Goal: Browse casually

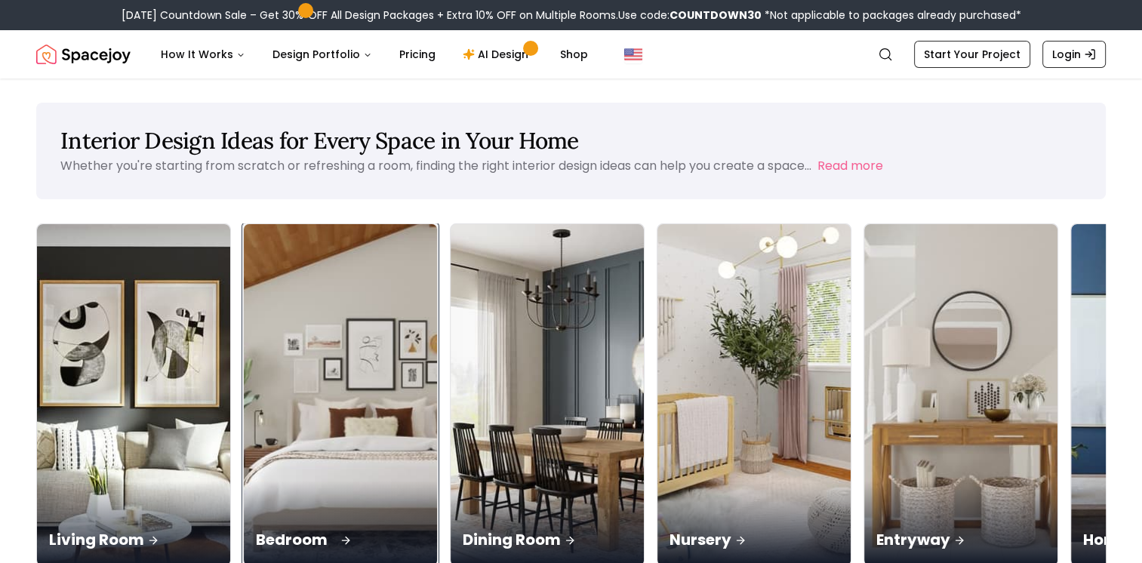
click at [245, 320] on img at bounding box center [340, 395] width 203 height 358
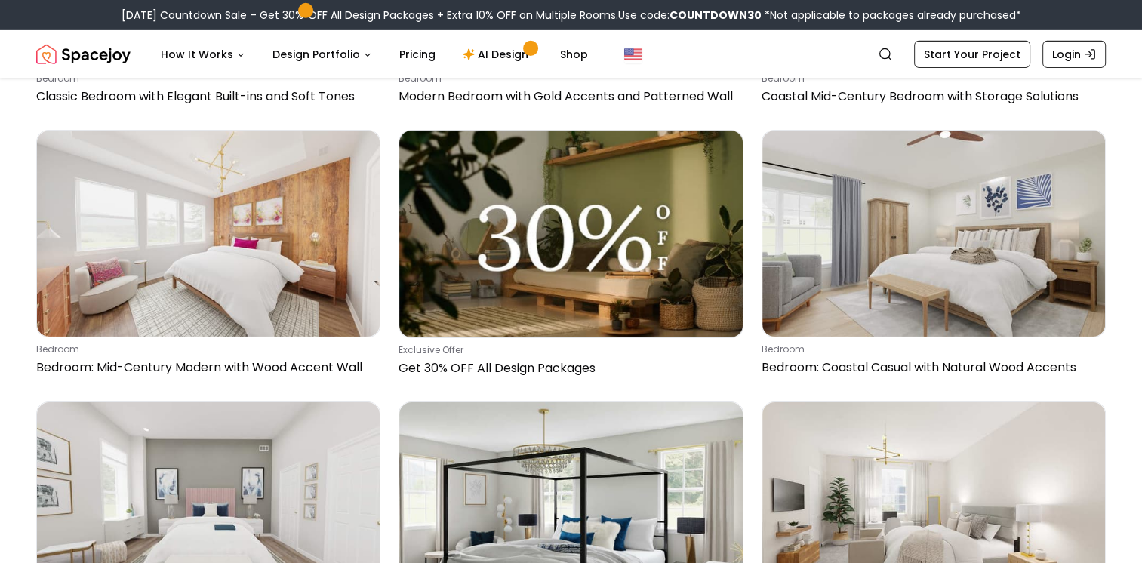
scroll to position [4993, 0]
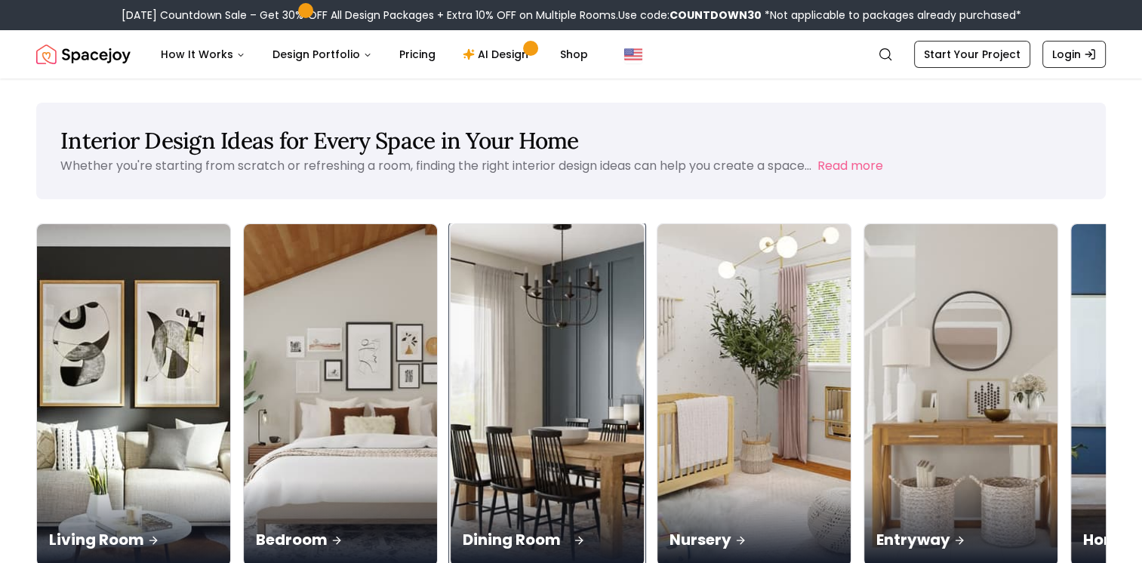
click at [446, 346] on img at bounding box center [547, 395] width 203 height 358
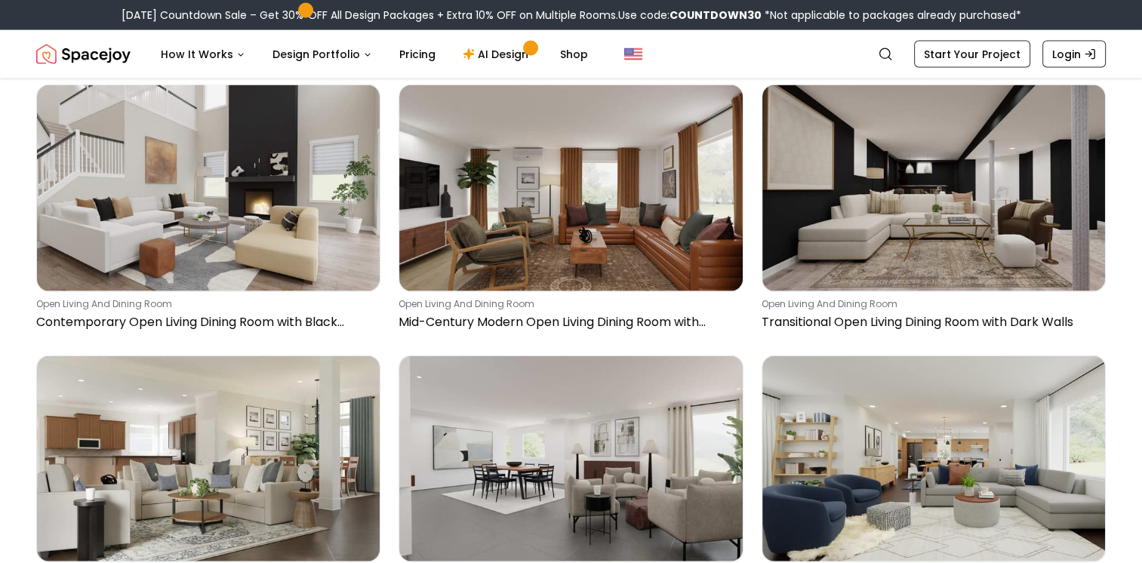
scroll to position [8809, 0]
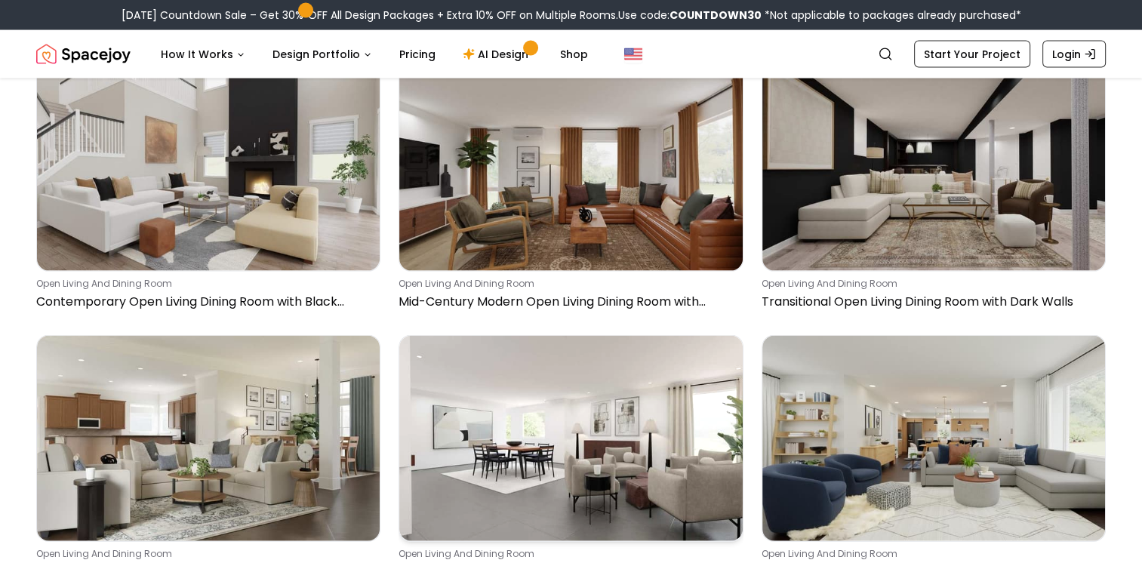
click at [543, 460] on img at bounding box center [570, 439] width 343 height 206
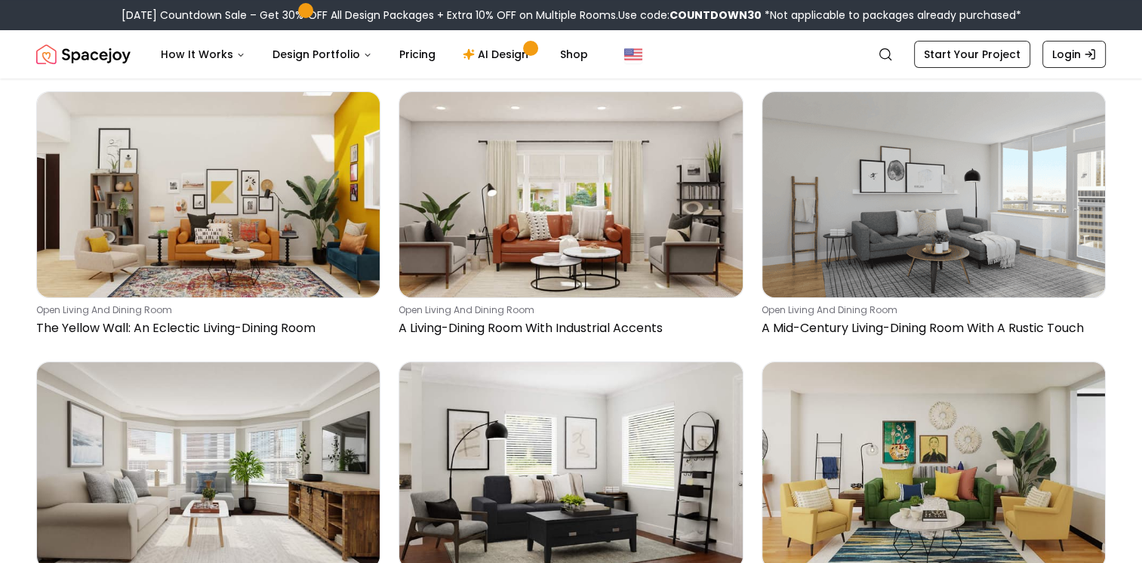
scroll to position [17216, 0]
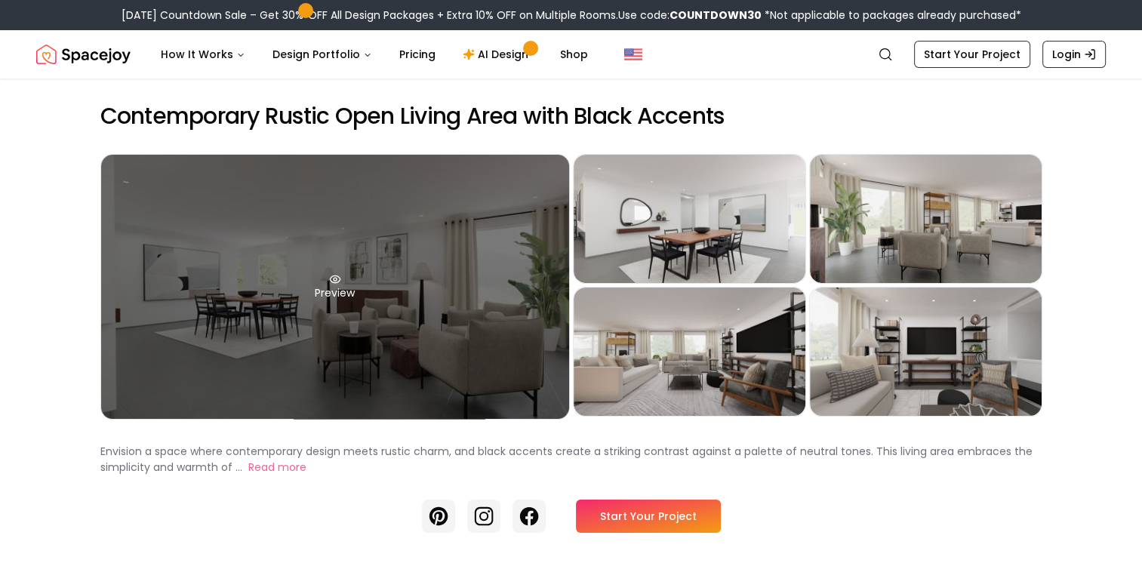
click at [384, 340] on div "Preview" at bounding box center [335, 287] width 468 height 264
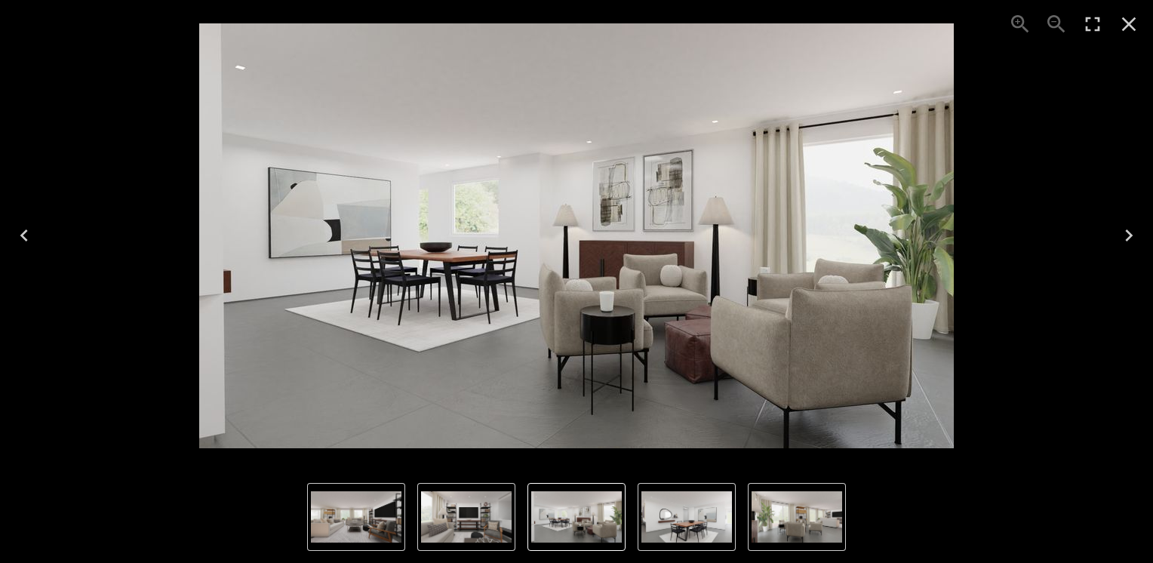
click at [23, 234] on icon "Previous" at bounding box center [24, 235] width 8 height 12
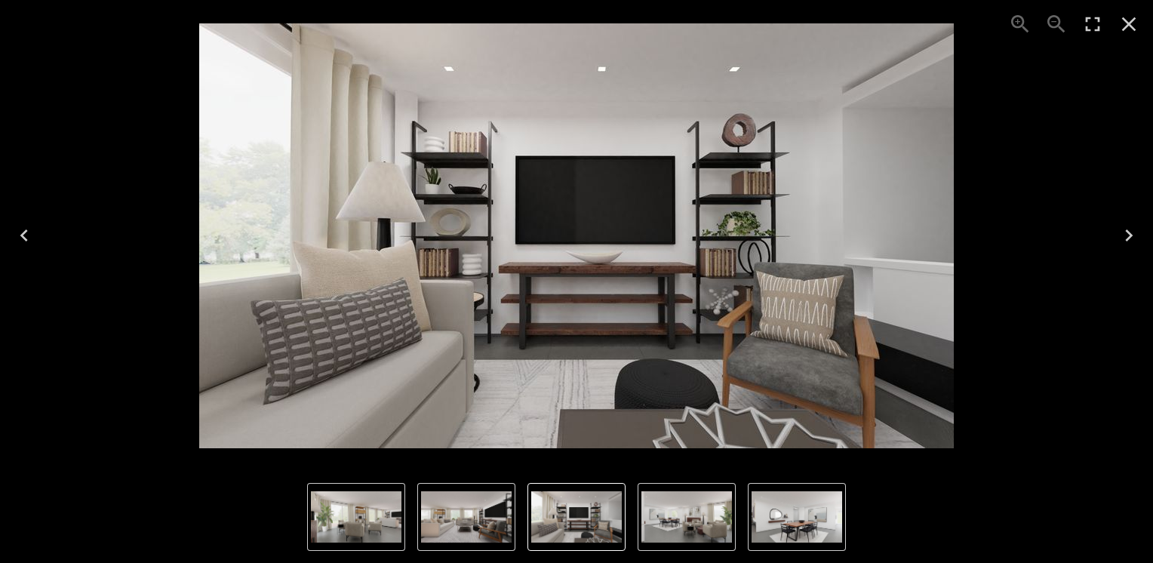
click at [23, 234] on icon "Previous" at bounding box center [24, 235] width 8 height 12
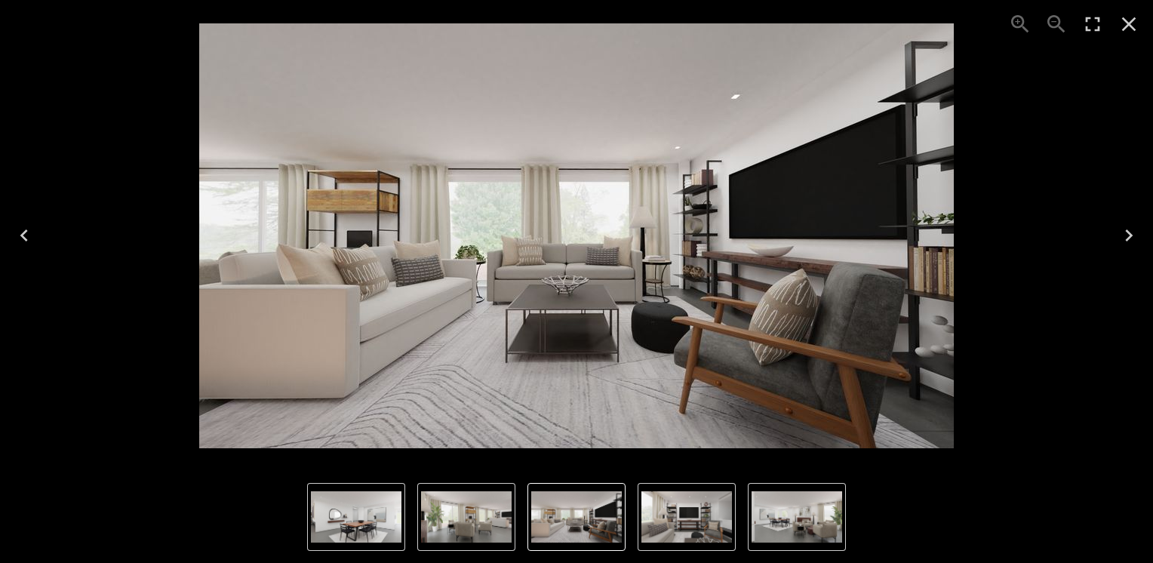
click at [23, 234] on icon "Previous" at bounding box center [24, 235] width 8 height 12
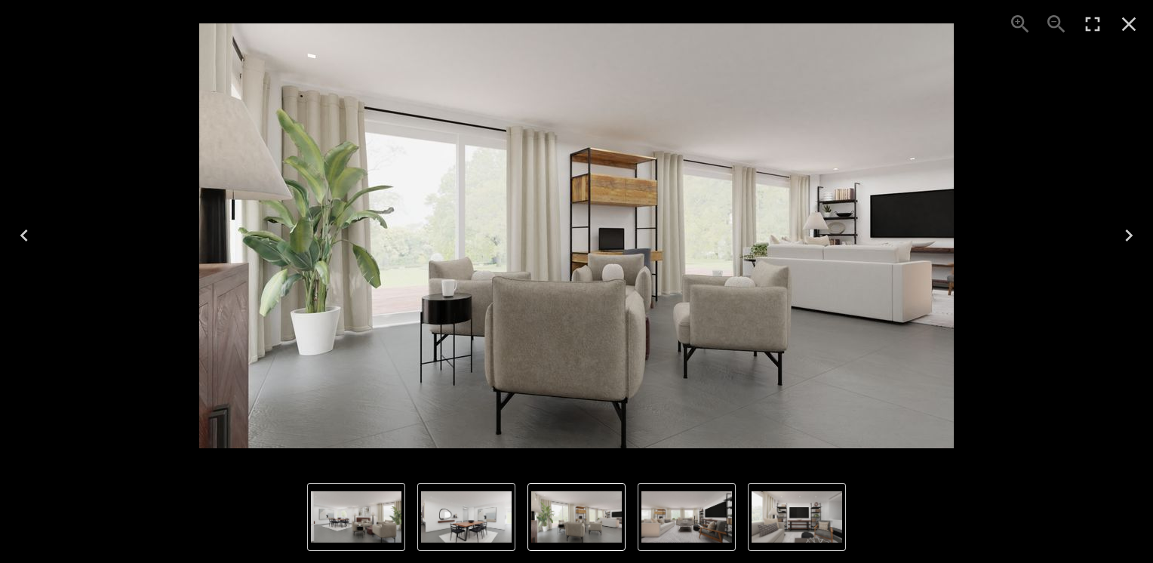
click at [23, 234] on icon "Previous" at bounding box center [24, 235] width 8 height 12
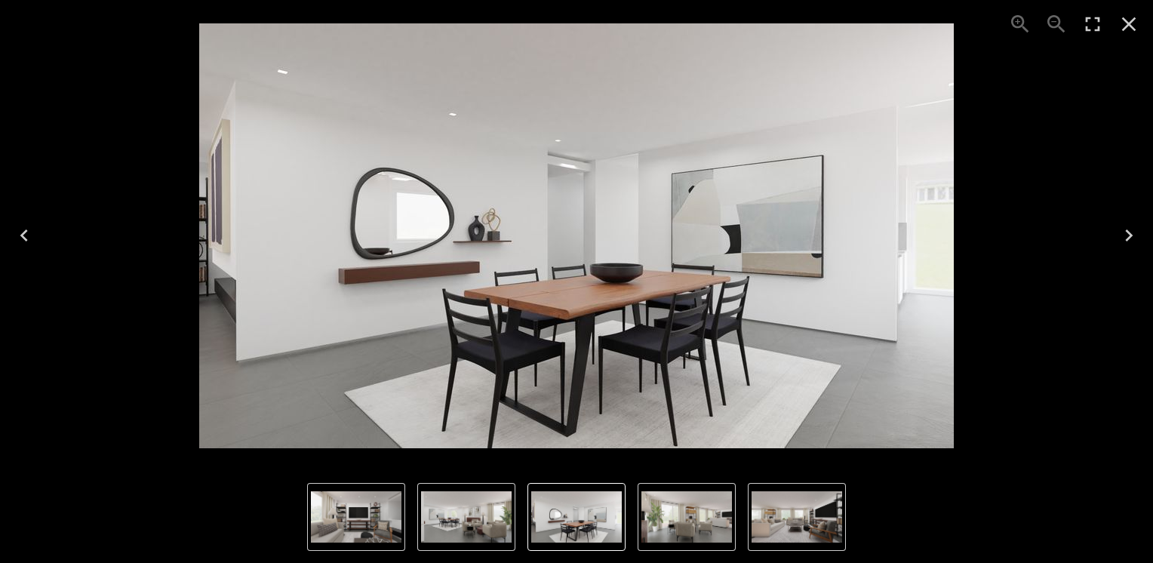
click at [1129, 17] on icon "Close" at bounding box center [1129, 24] width 24 height 24
